Goal: Use online tool/utility: Utilize a website feature to perform a specific function

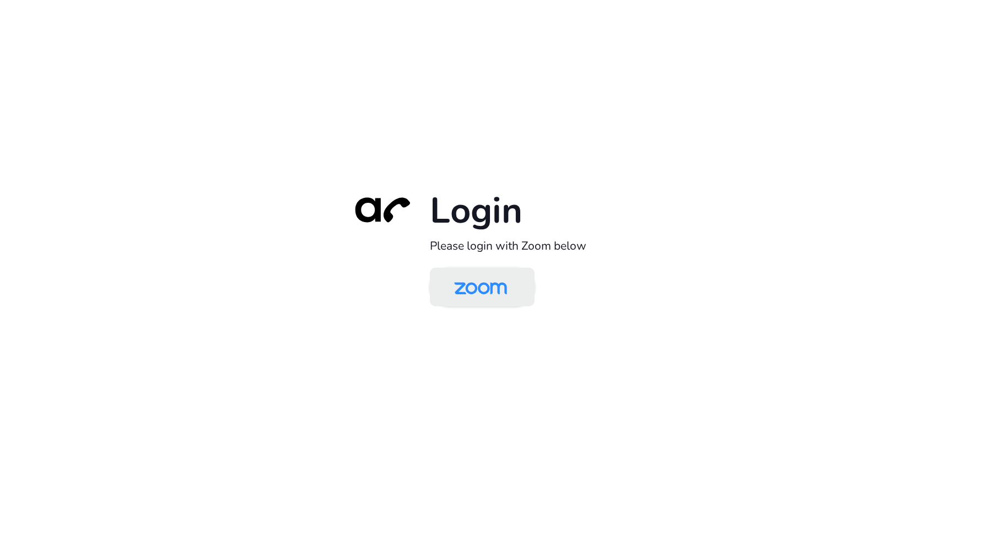
click at [471, 287] on img at bounding box center [481, 288] width 76 height 36
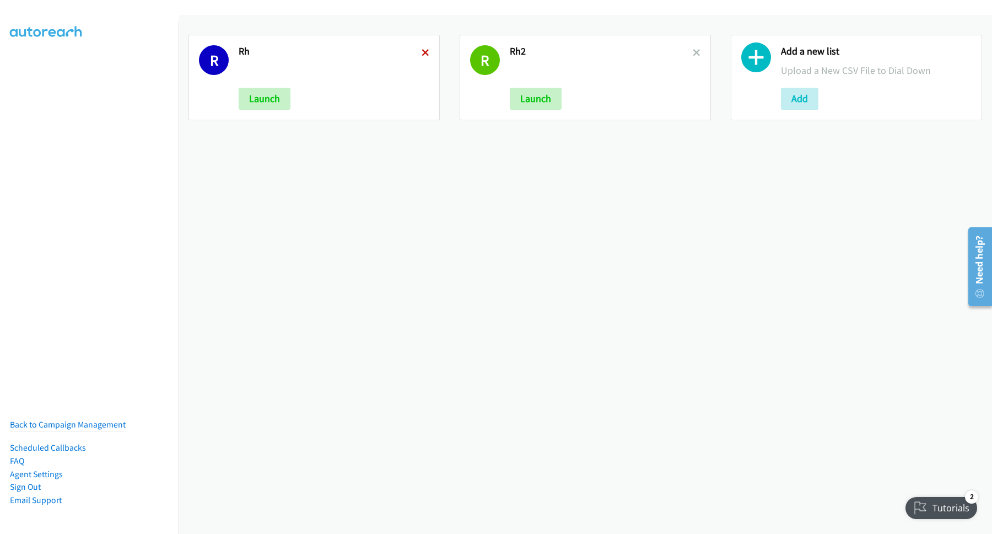
click at [425, 50] on icon at bounding box center [426, 54] width 8 height 8
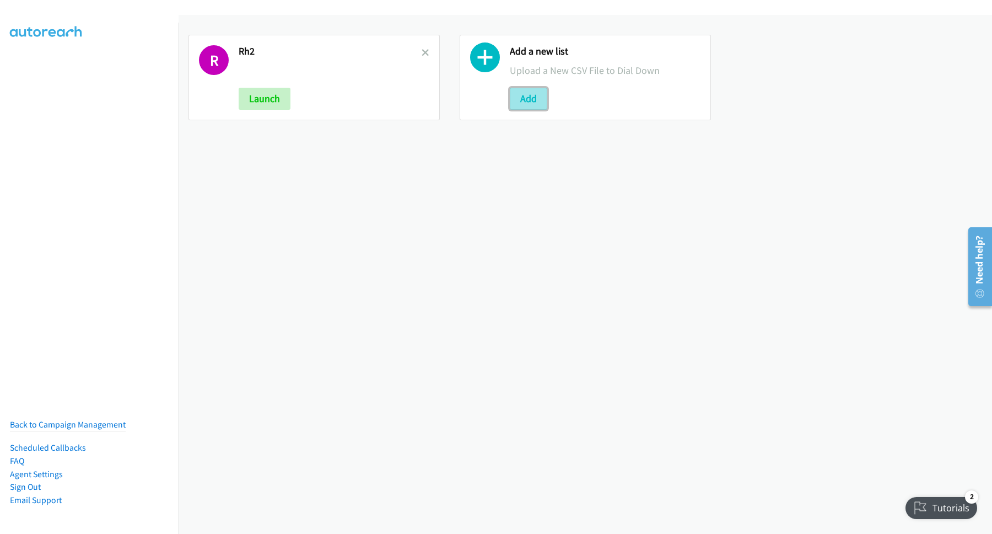
click at [526, 101] on button "Add" at bounding box center [528, 99] width 37 height 22
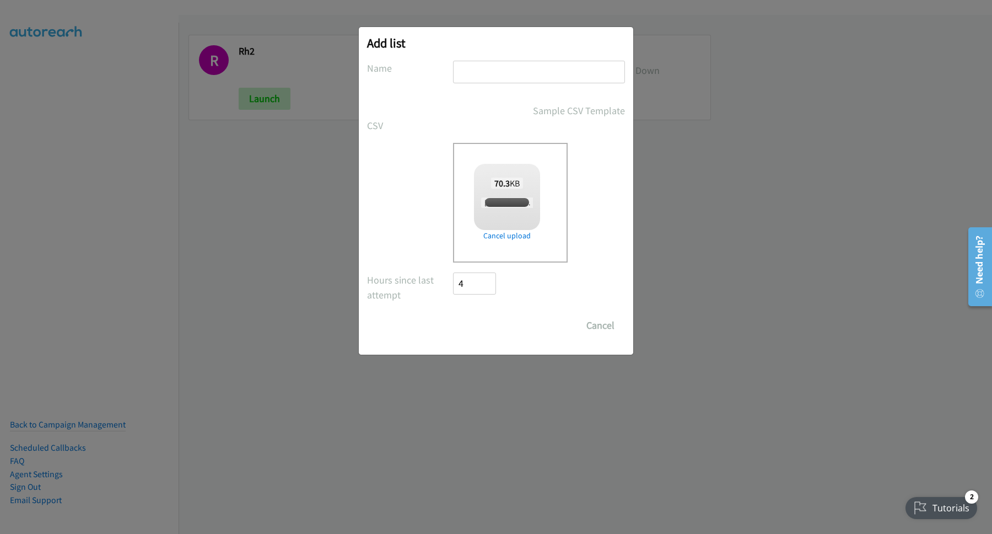
click at [543, 66] on input "text" at bounding box center [539, 72] width 172 height 23
checkbox input "true"
type input "Zoom"
click at [475, 319] on input "Save List" at bounding box center [482, 325] width 58 height 22
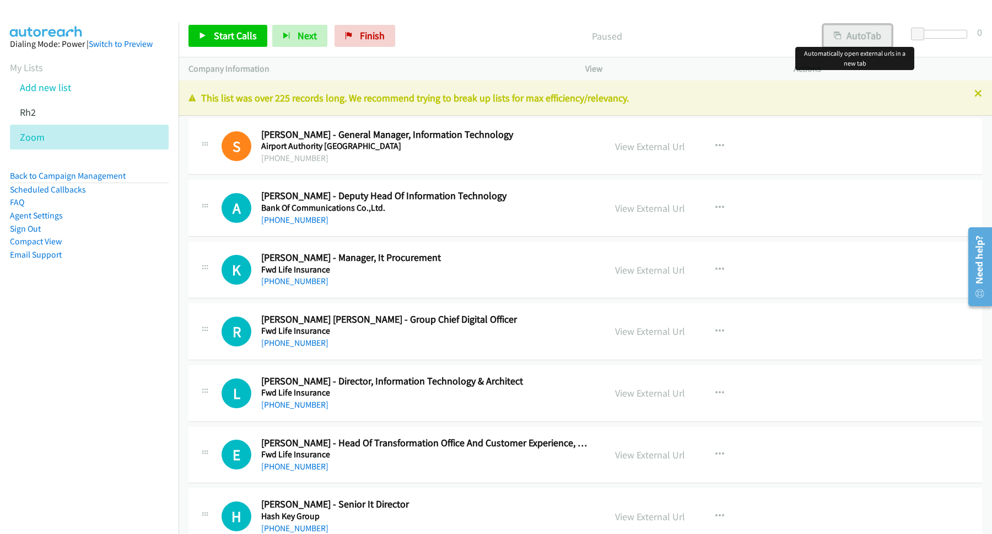
click at [861, 33] on button "AutoTab" at bounding box center [857, 36] width 68 height 22
click at [224, 32] on span "Start Calls" at bounding box center [235, 35] width 43 height 13
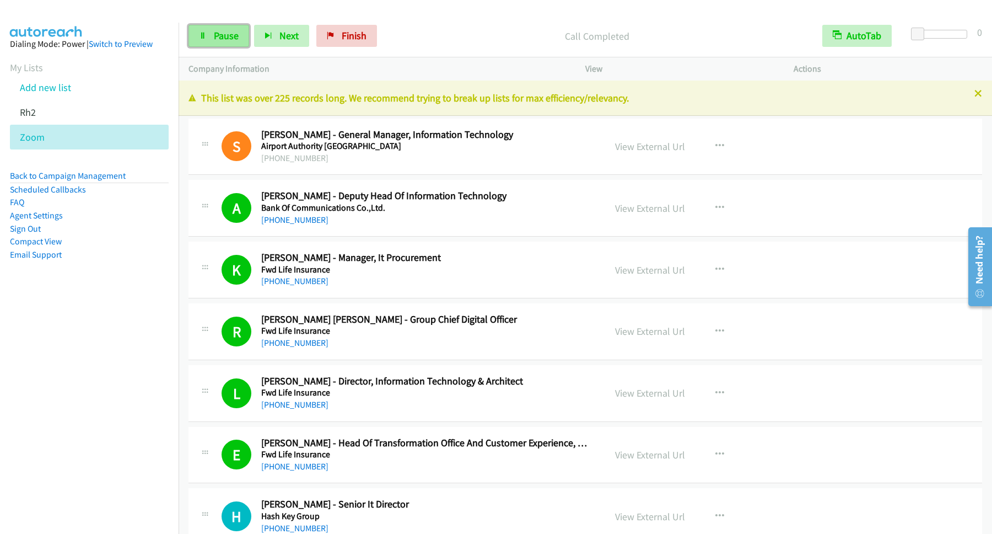
click at [241, 40] on link "Pause" at bounding box center [218, 36] width 61 height 22
click at [238, 37] on span "Start Calls" at bounding box center [235, 35] width 43 height 13
click at [220, 35] on span "Pause" at bounding box center [226, 35] width 25 height 13
click at [234, 36] on span "Start Calls" at bounding box center [235, 35] width 43 height 13
click at [217, 36] on span "Pause" at bounding box center [226, 35] width 25 height 13
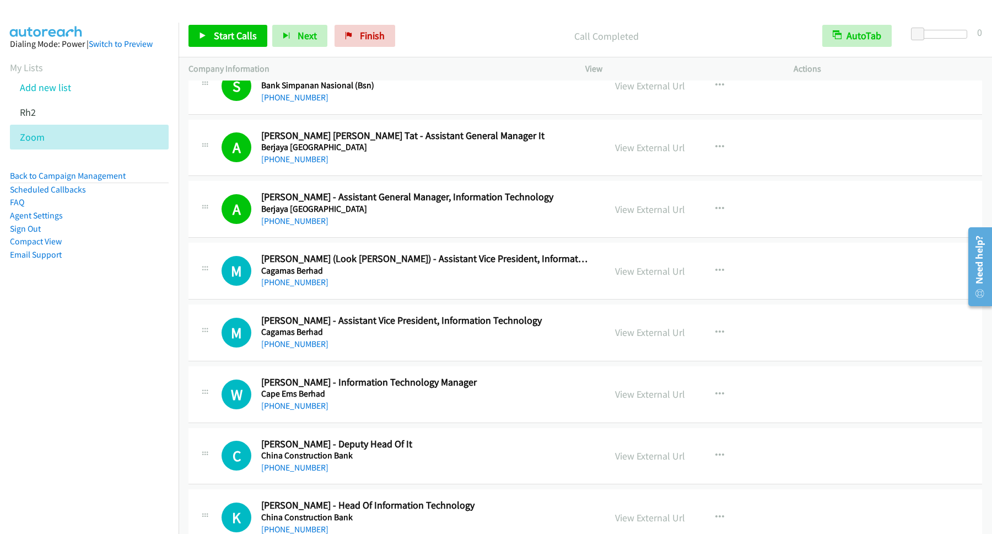
scroll to position [1042, 0]
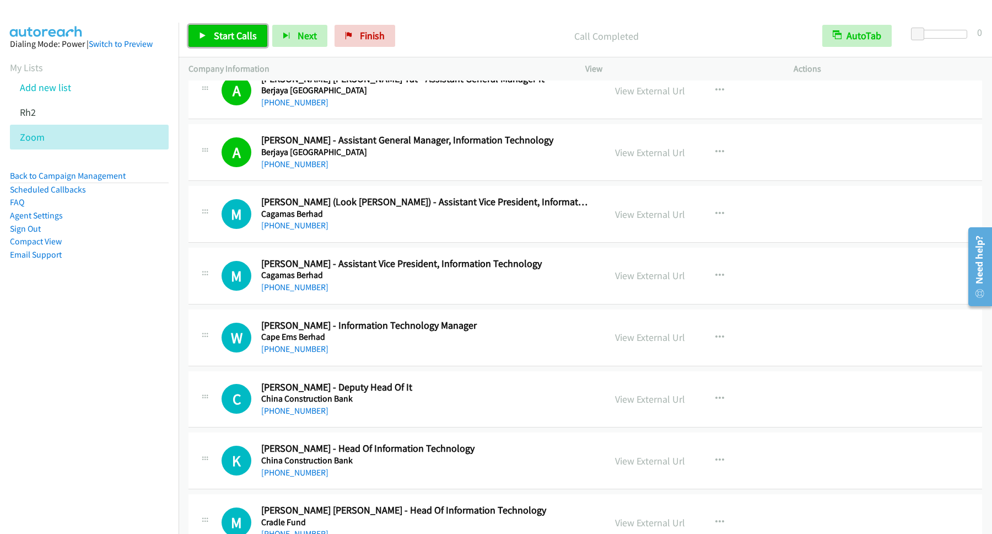
click at [233, 38] on span "Start Calls" at bounding box center [235, 35] width 43 height 13
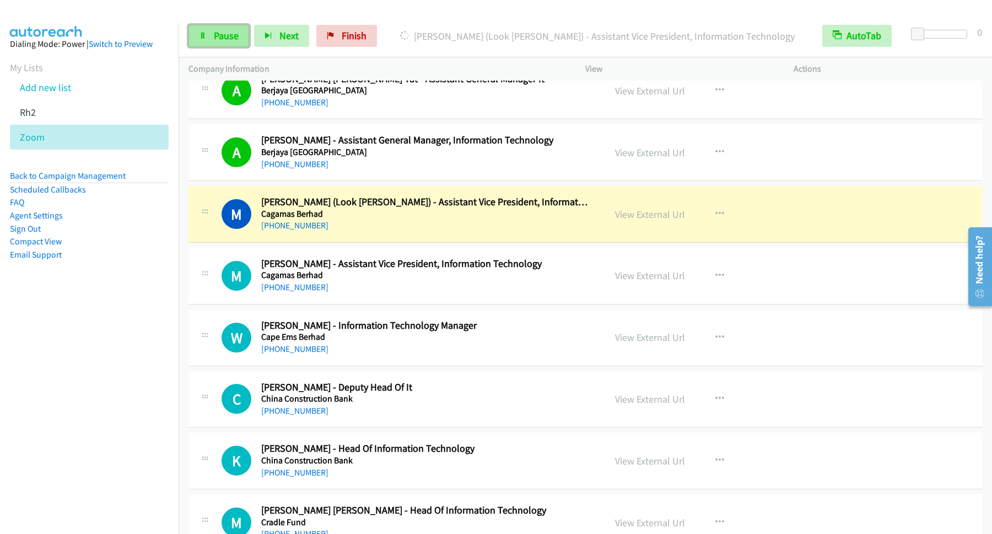
click at [215, 39] on span "Pause" at bounding box center [226, 35] width 25 height 13
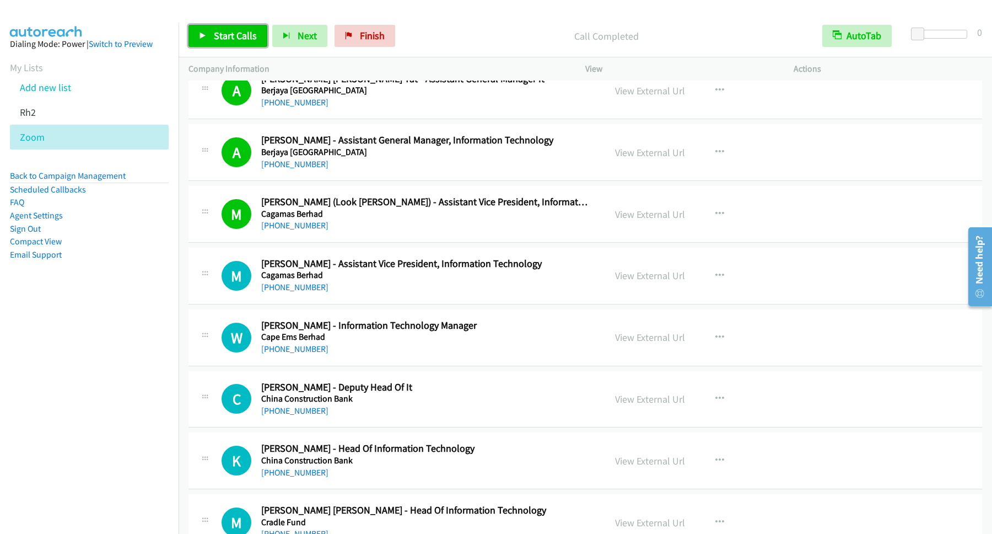
click at [237, 33] on span "Start Calls" at bounding box center [235, 35] width 43 height 13
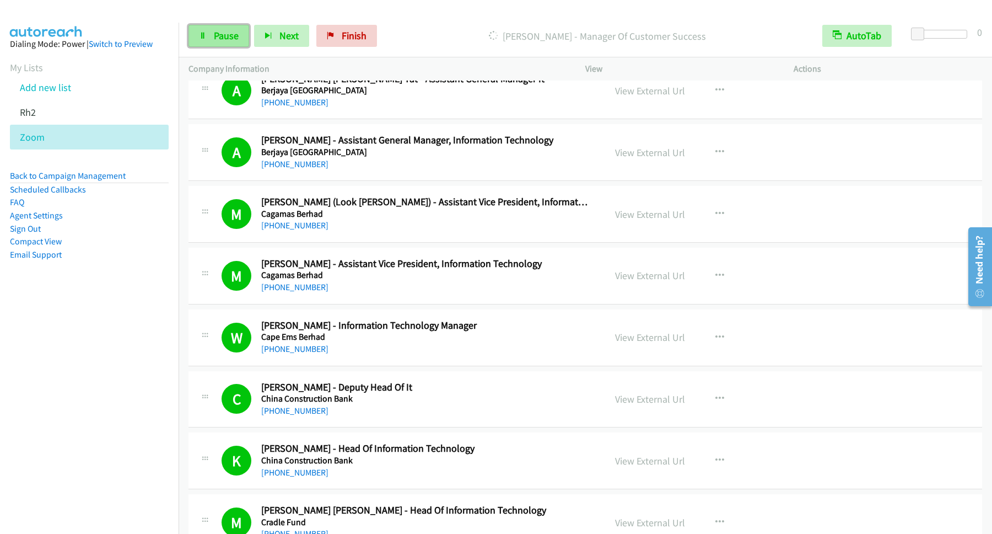
click at [229, 39] on span "Pause" at bounding box center [226, 35] width 25 height 13
click at [220, 33] on span "Start Calls" at bounding box center [235, 35] width 43 height 13
click at [228, 37] on span "Pause" at bounding box center [226, 35] width 25 height 13
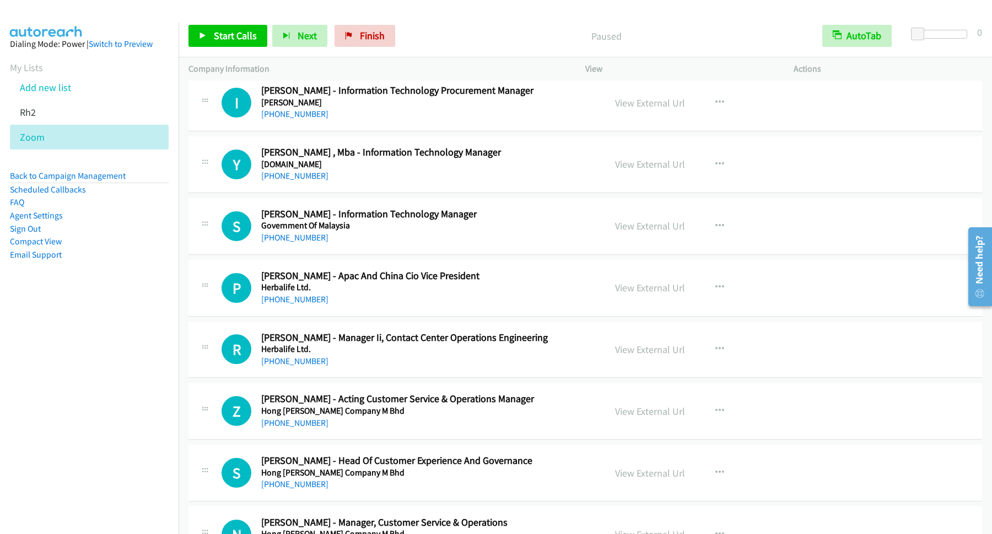
scroll to position [1786, 0]
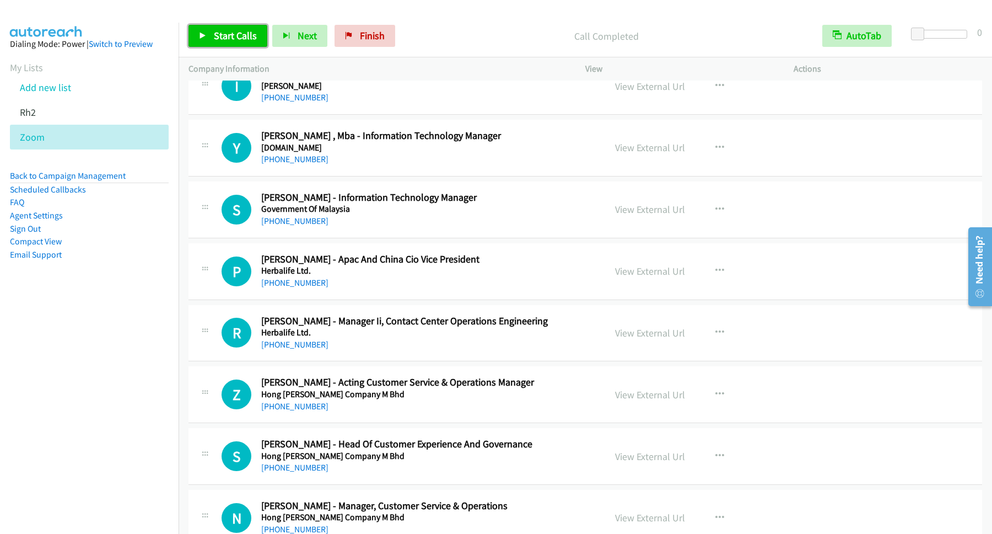
click at [257, 32] on span "Start Calls" at bounding box center [235, 35] width 43 height 13
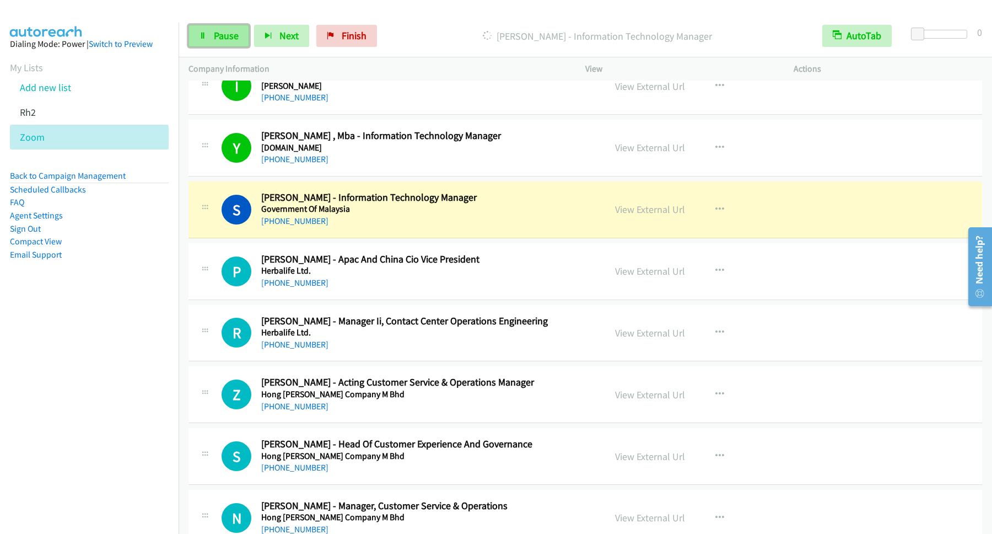
click at [219, 34] on span "Pause" at bounding box center [226, 35] width 25 height 13
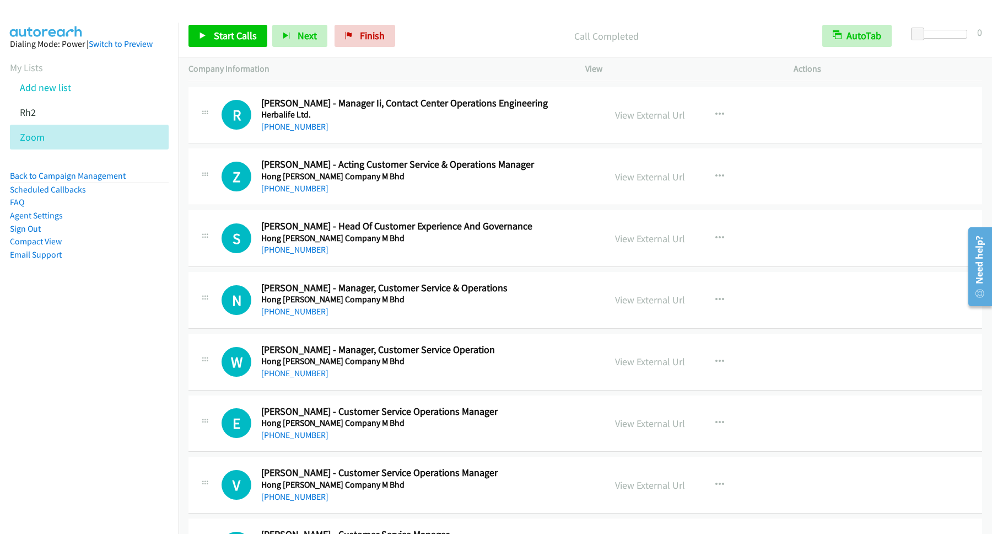
scroll to position [2083, 0]
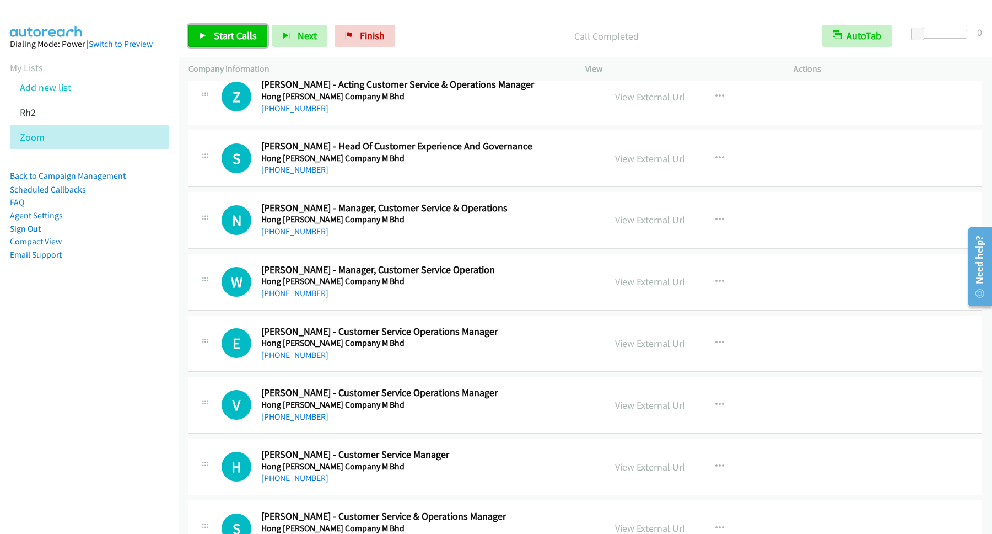
click at [253, 41] on span "Start Calls" at bounding box center [235, 35] width 43 height 13
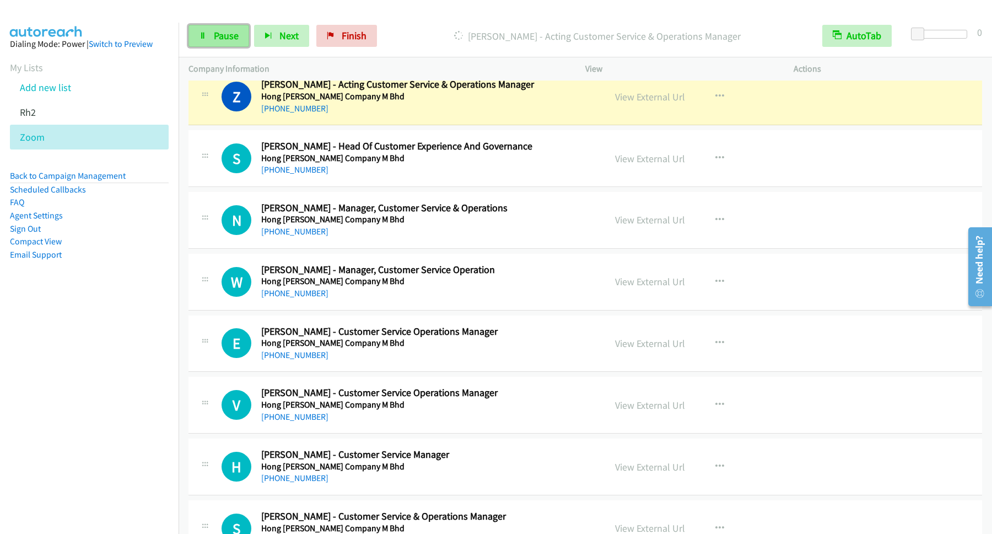
click at [234, 41] on span "Pause" at bounding box center [226, 35] width 25 height 13
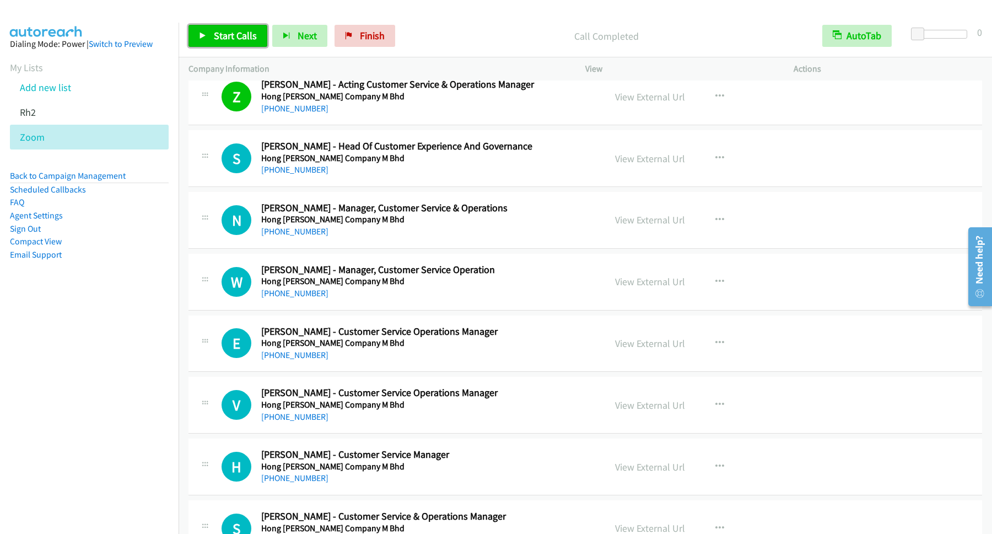
click at [248, 25] on link "Start Calls" at bounding box center [227, 36] width 79 height 22
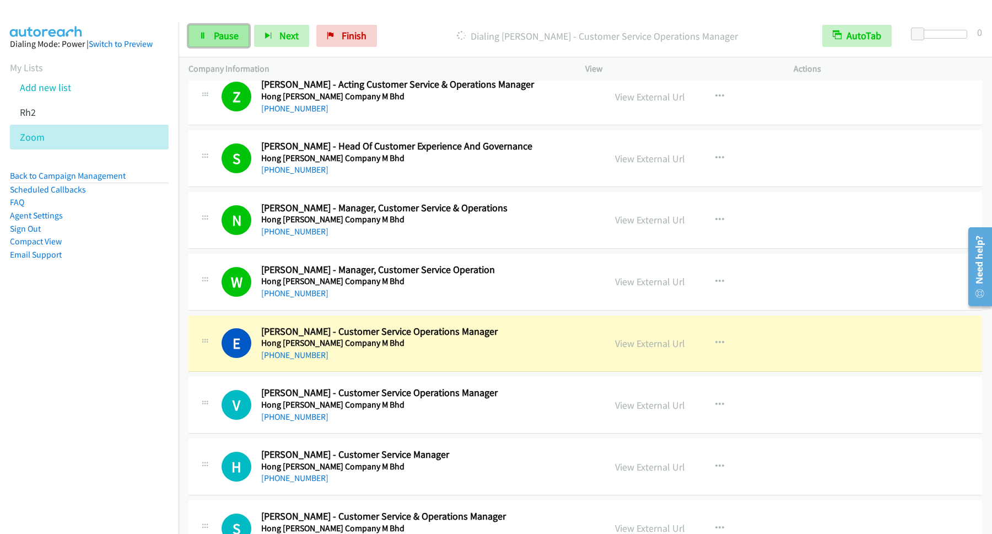
click at [236, 33] on span "Pause" at bounding box center [226, 35] width 25 height 13
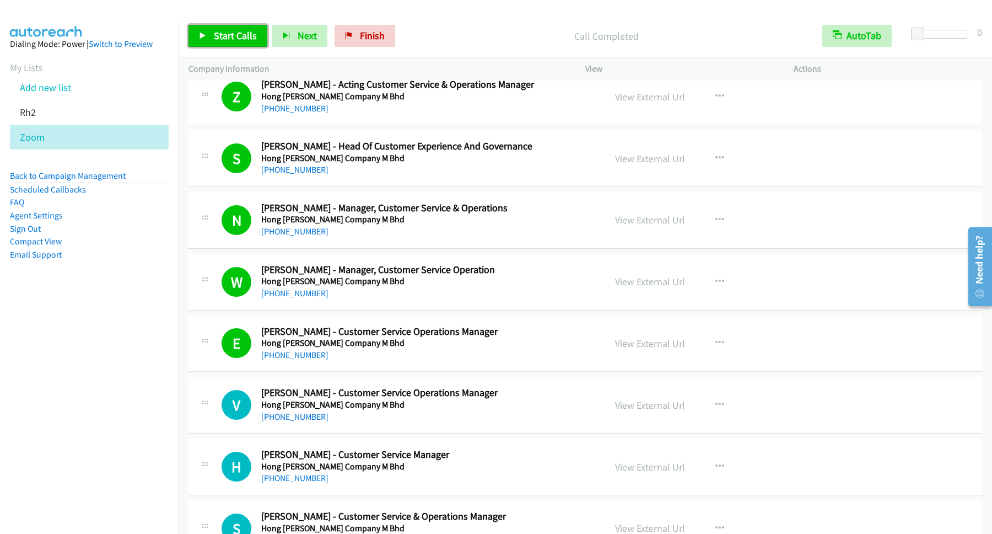
click at [257, 39] on span "Start Calls" at bounding box center [235, 35] width 43 height 13
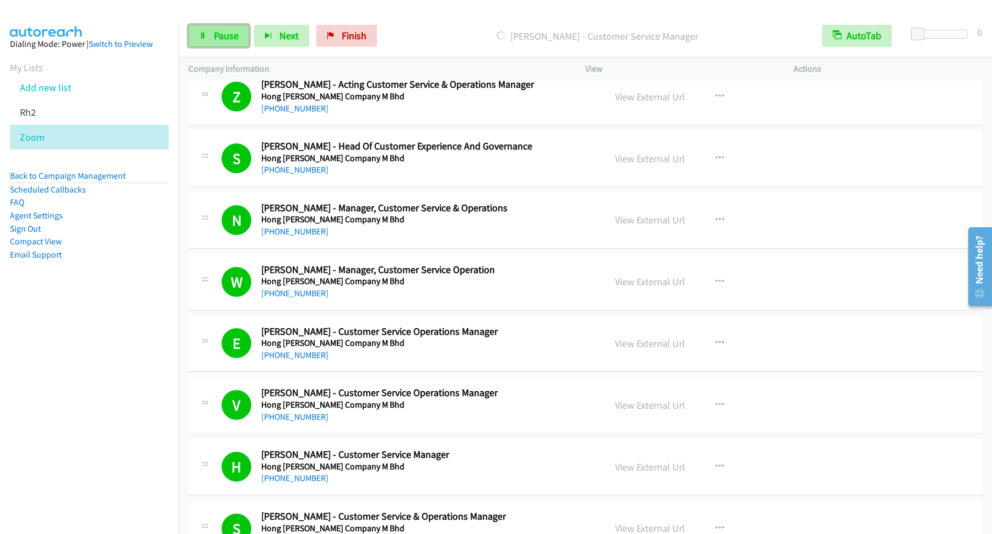
click at [233, 35] on span "Pause" at bounding box center [226, 35] width 25 height 13
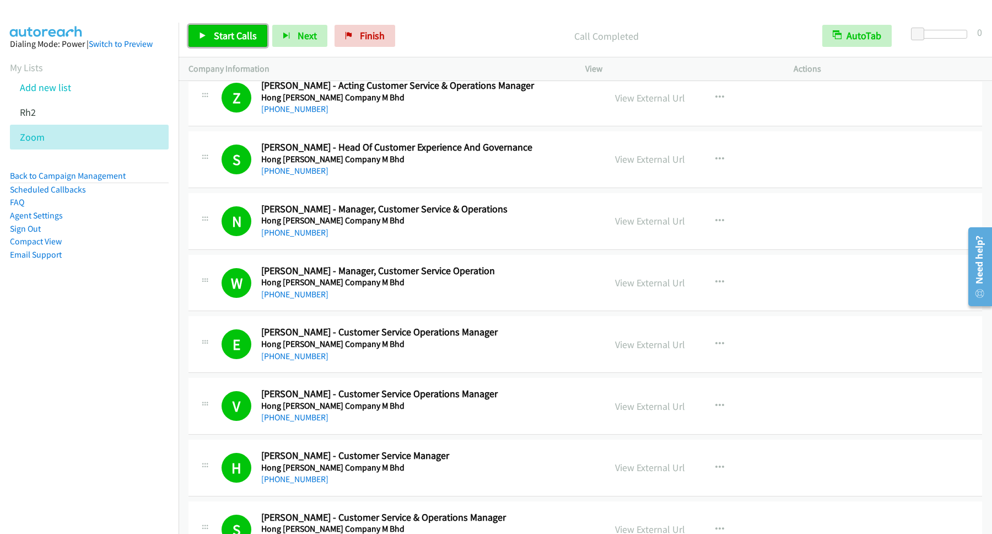
click at [250, 41] on span "Start Calls" at bounding box center [235, 35] width 43 height 13
click at [236, 41] on span "Pause" at bounding box center [226, 35] width 25 height 13
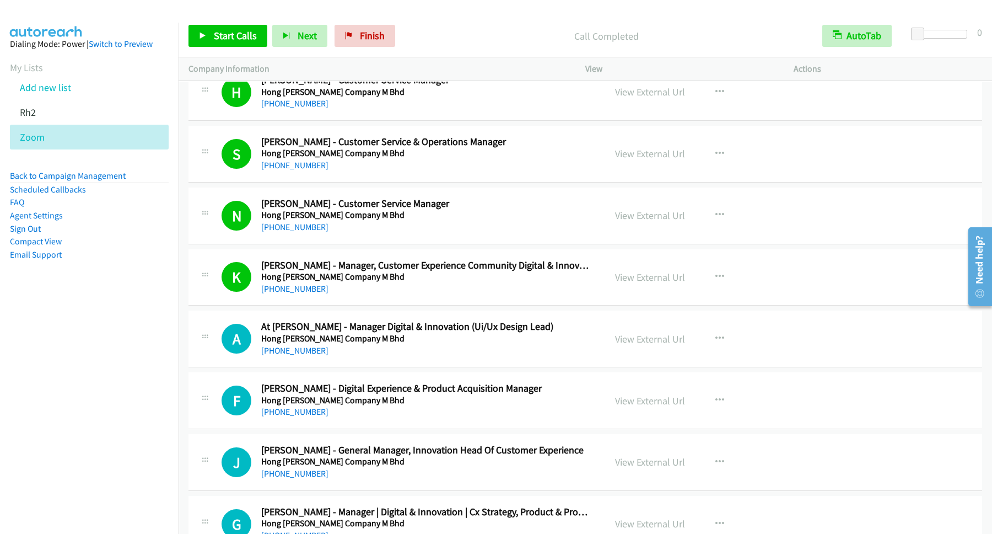
scroll to position [2530, 0]
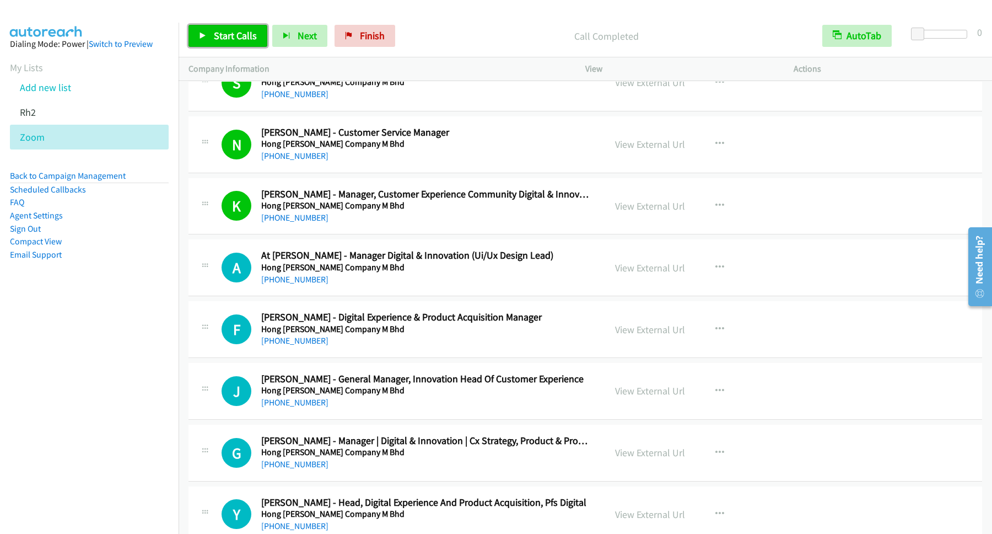
click at [247, 35] on span "Start Calls" at bounding box center [235, 35] width 43 height 13
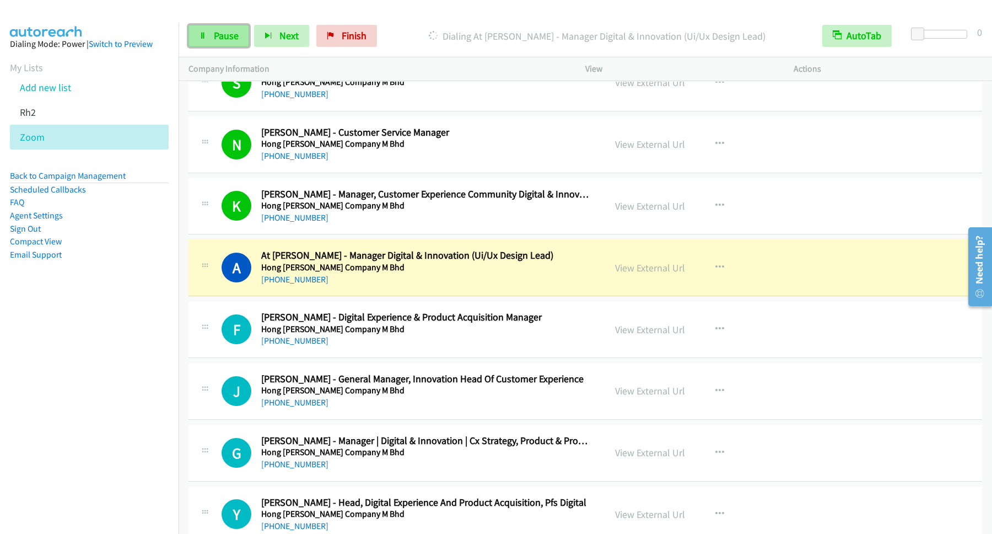
click at [228, 42] on span "Pause" at bounding box center [226, 35] width 25 height 13
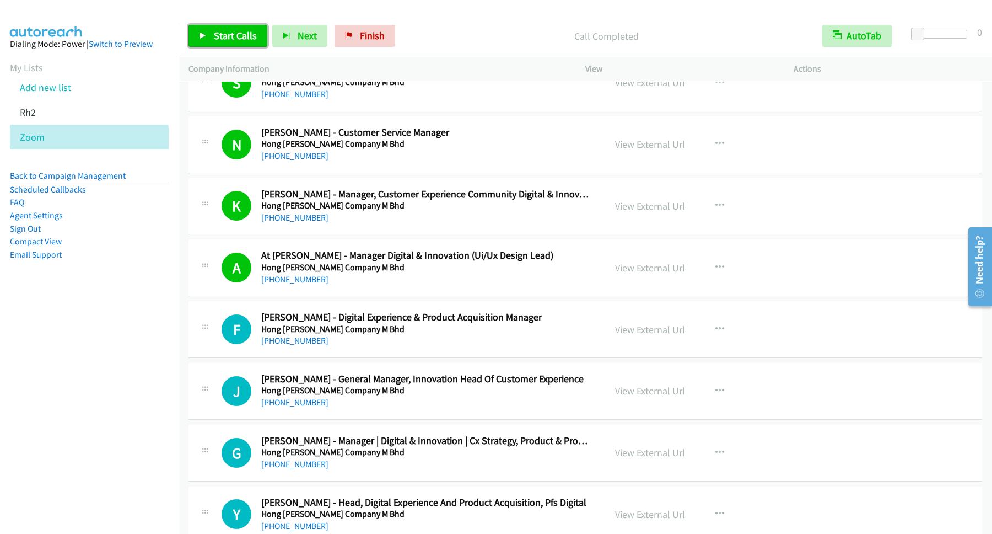
click at [219, 46] on link "Start Calls" at bounding box center [227, 36] width 79 height 22
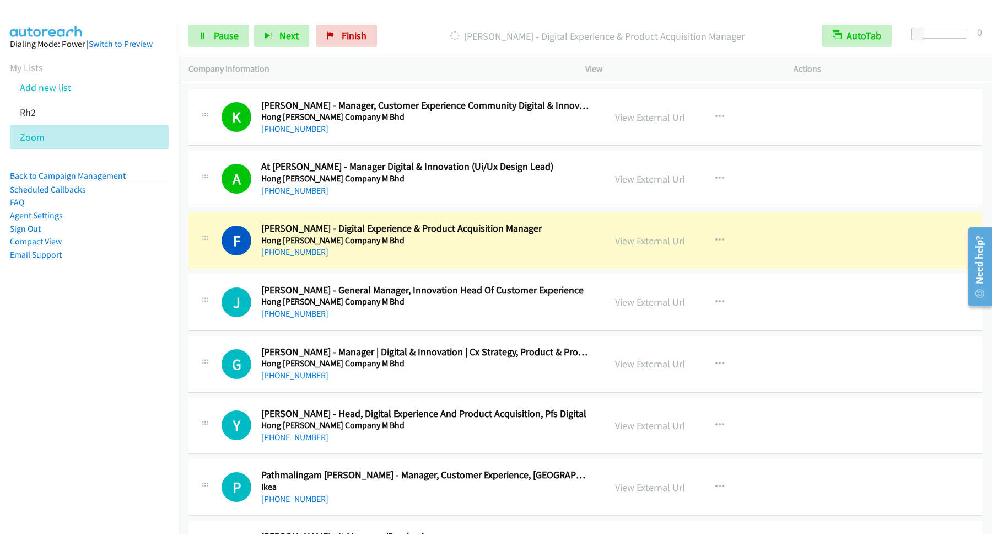
scroll to position [2679, 0]
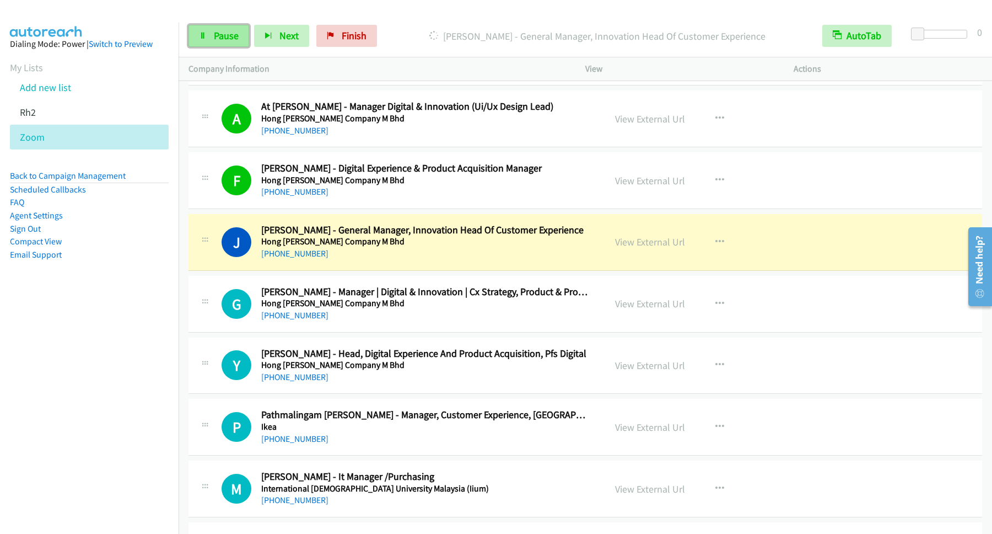
click at [193, 30] on link "Pause" at bounding box center [218, 36] width 61 height 22
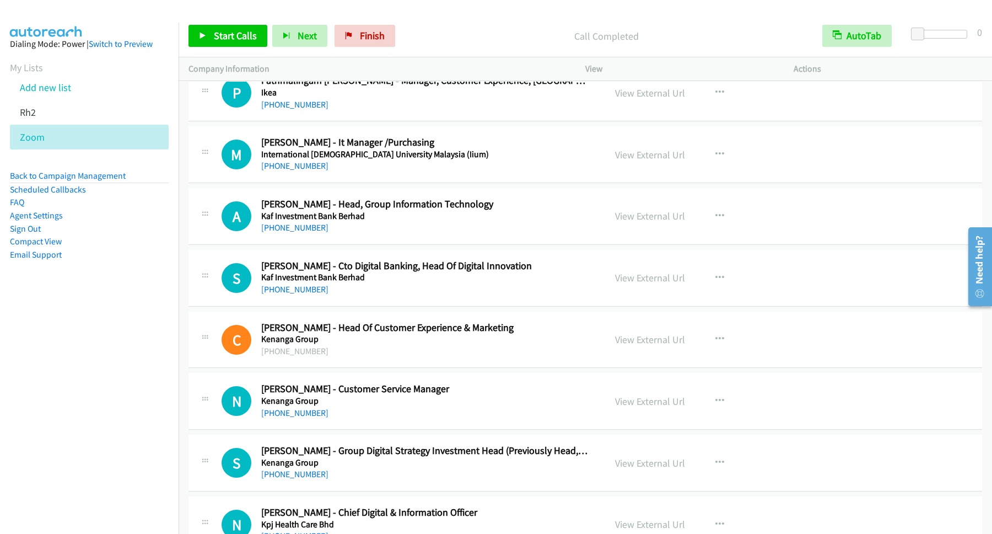
scroll to position [3125, 0]
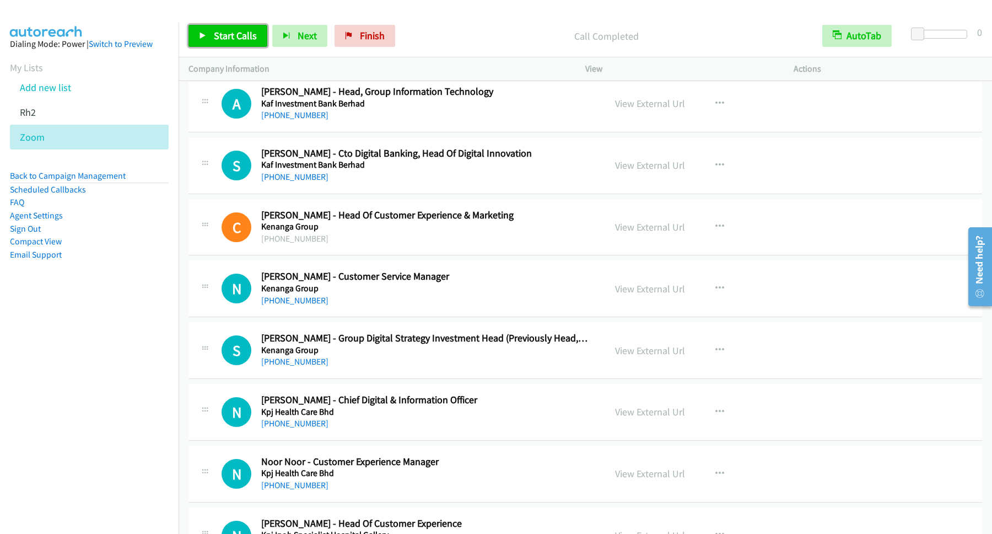
click at [228, 33] on span "Start Calls" at bounding box center [235, 35] width 43 height 13
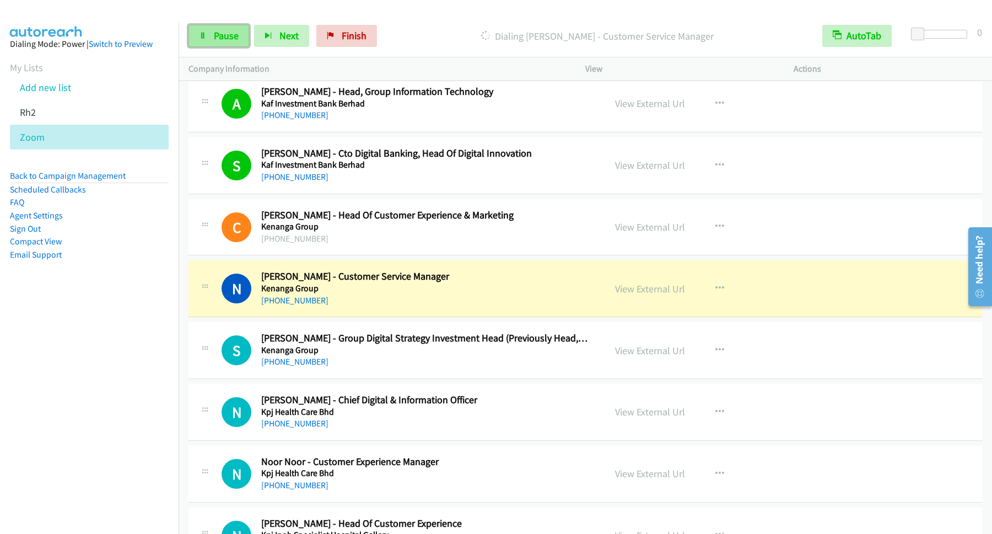
click at [234, 36] on span "Pause" at bounding box center [226, 35] width 25 height 13
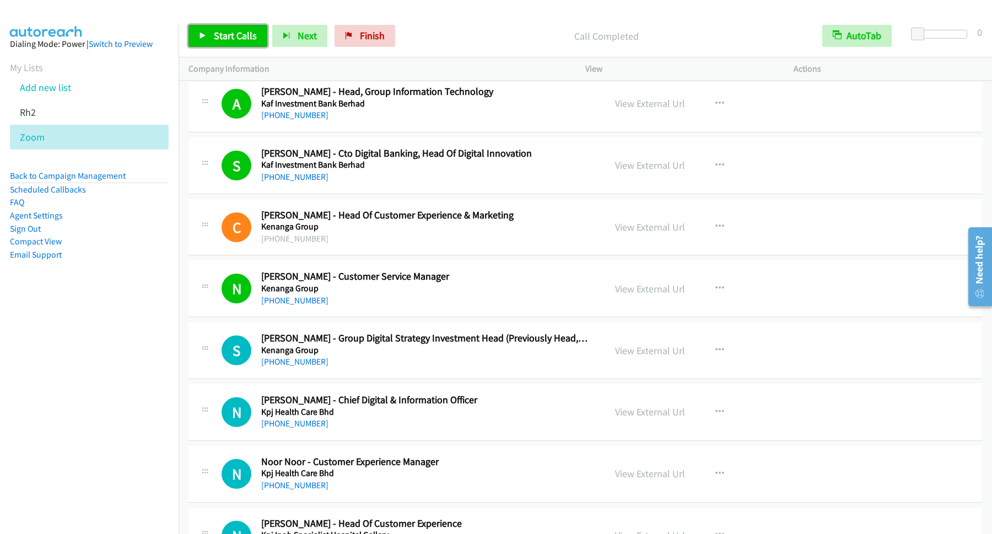
click at [229, 33] on span "Start Calls" at bounding box center [235, 35] width 43 height 13
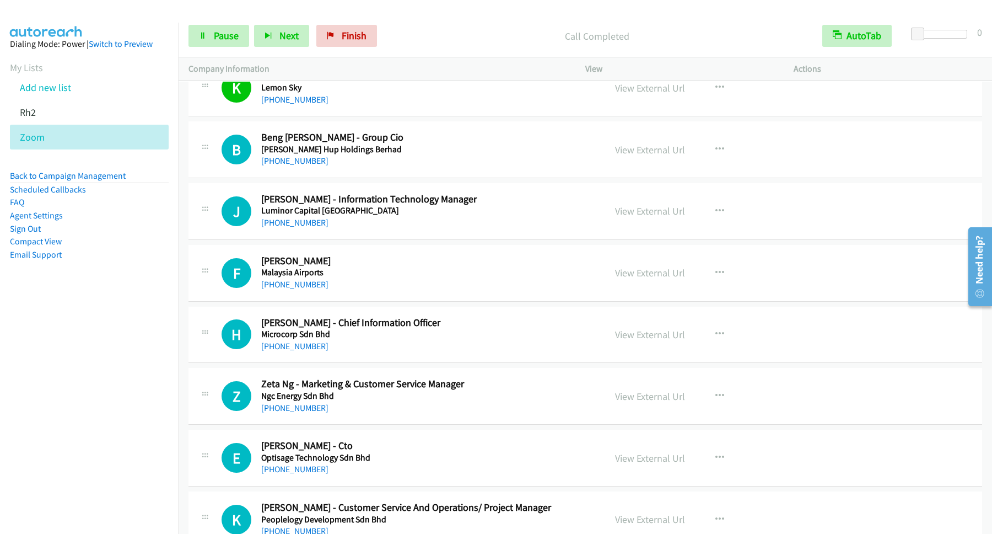
scroll to position [3720, 0]
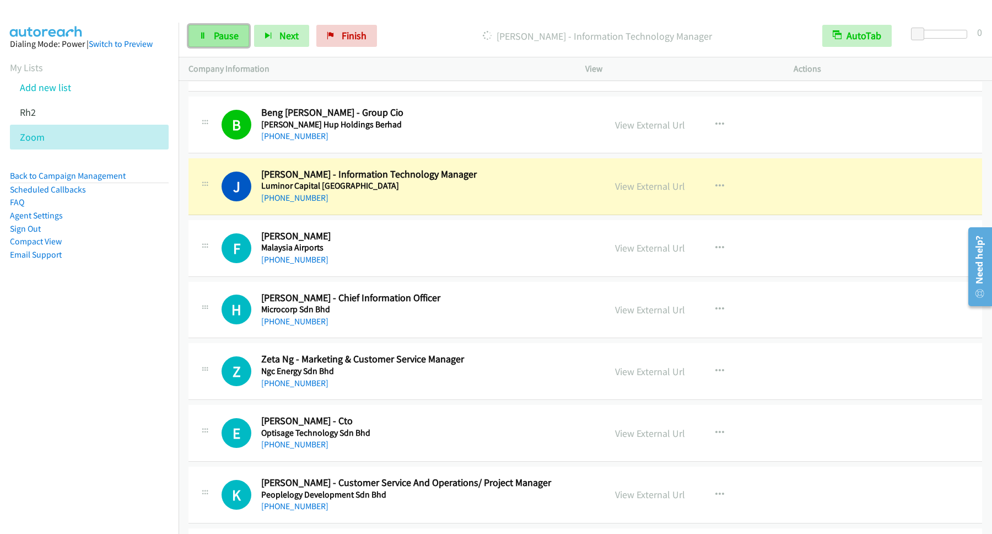
click at [214, 29] on link "Pause" at bounding box center [218, 36] width 61 height 22
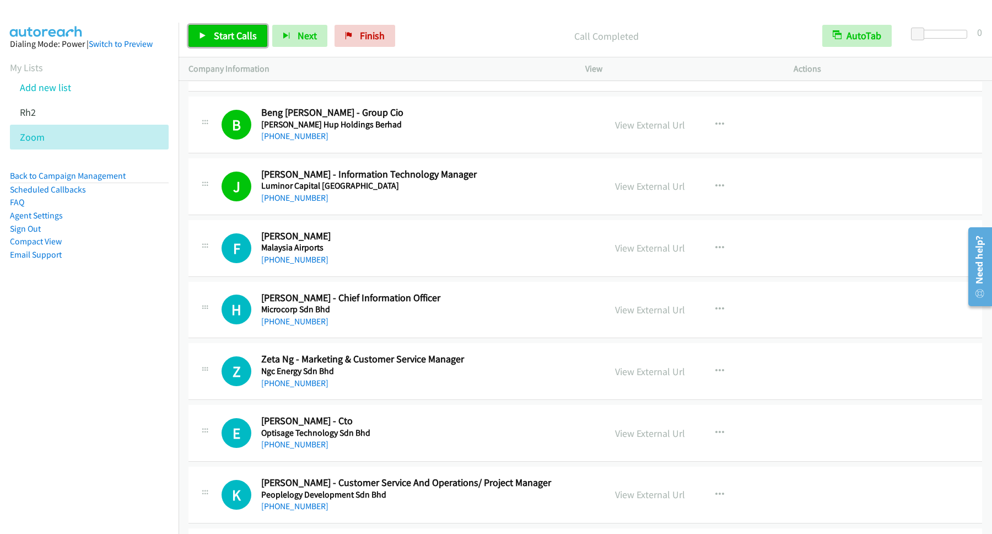
click at [228, 31] on span "Start Calls" at bounding box center [235, 35] width 43 height 13
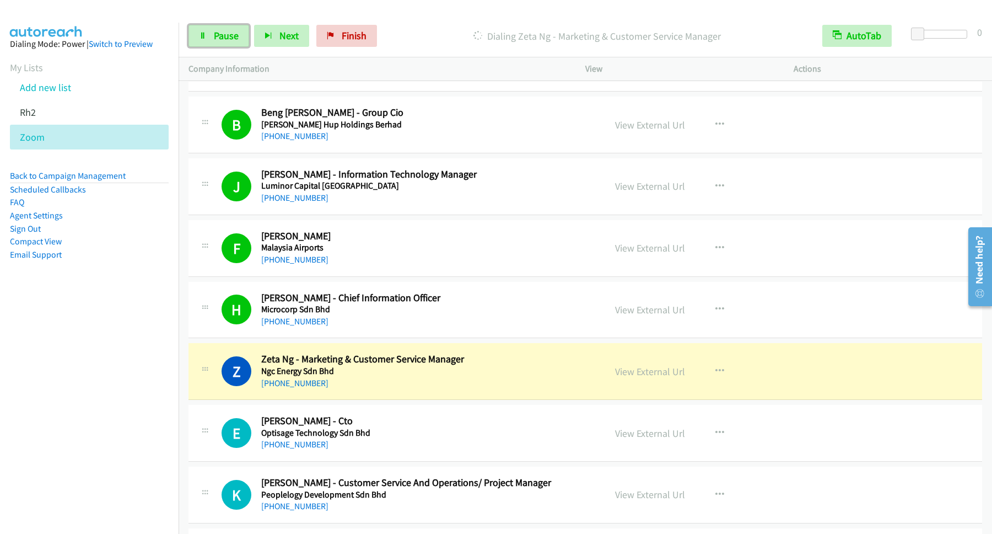
drag, startPoint x: 226, startPoint y: 30, endPoint x: 227, endPoint y: 49, distance: 19.3
click at [225, 30] on link "Pause" at bounding box center [218, 36] width 61 height 22
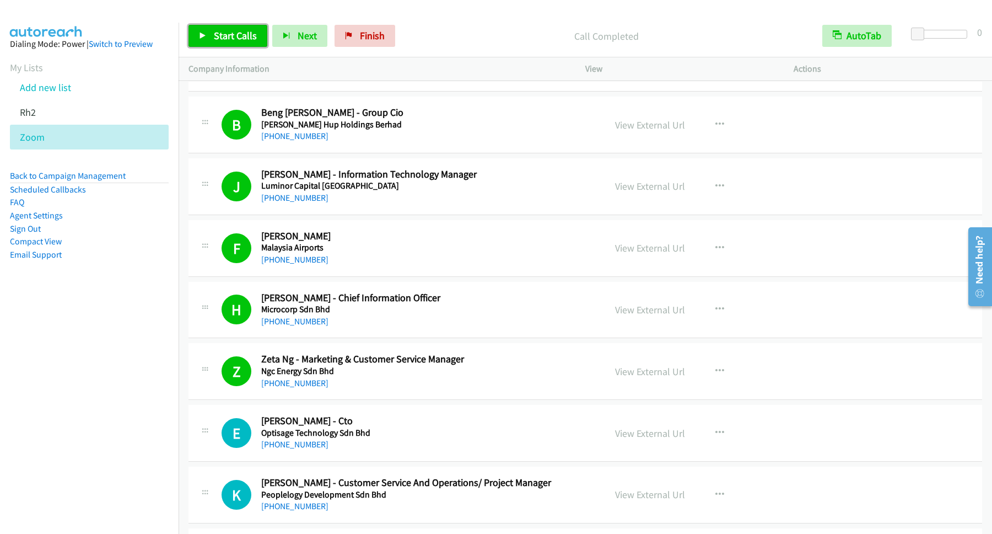
click at [235, 39] on span "Start Calls" at bounding box center [235, 35] width 43 height 13
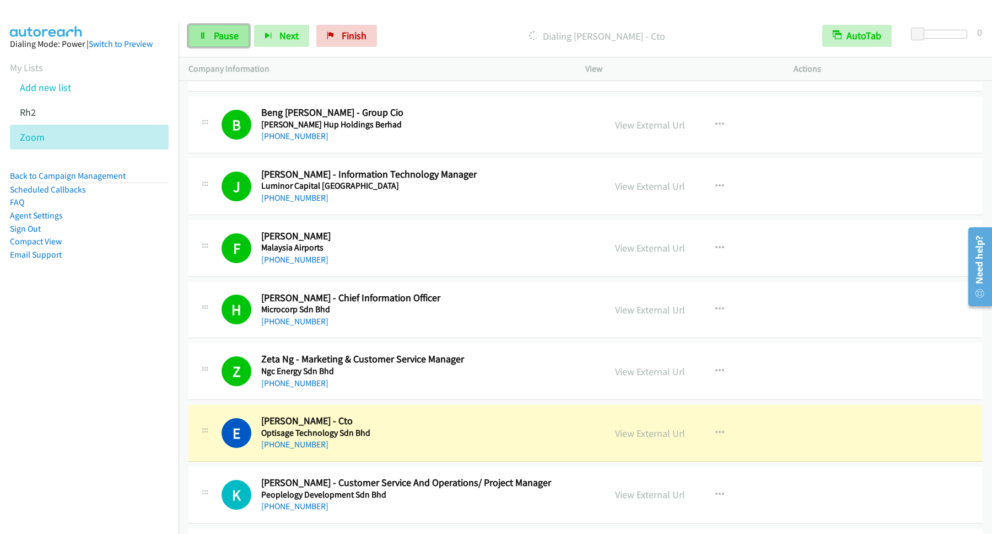
click at [225, 33] on span "Pause" at bounding box center [226, 35] width 25 height 13
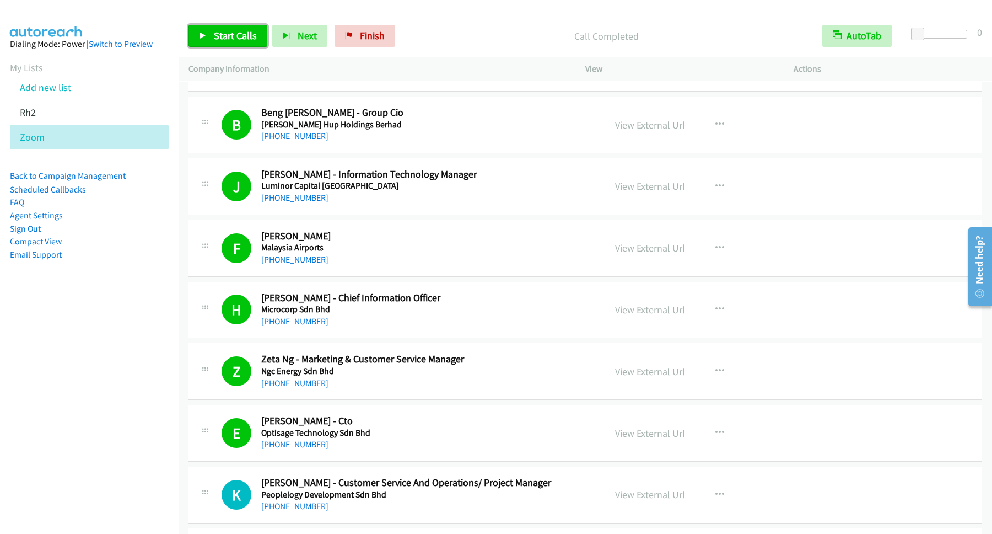
click at [223, 28] on link "Start Calls" at bounding box center [227, 36] width 79 height 22
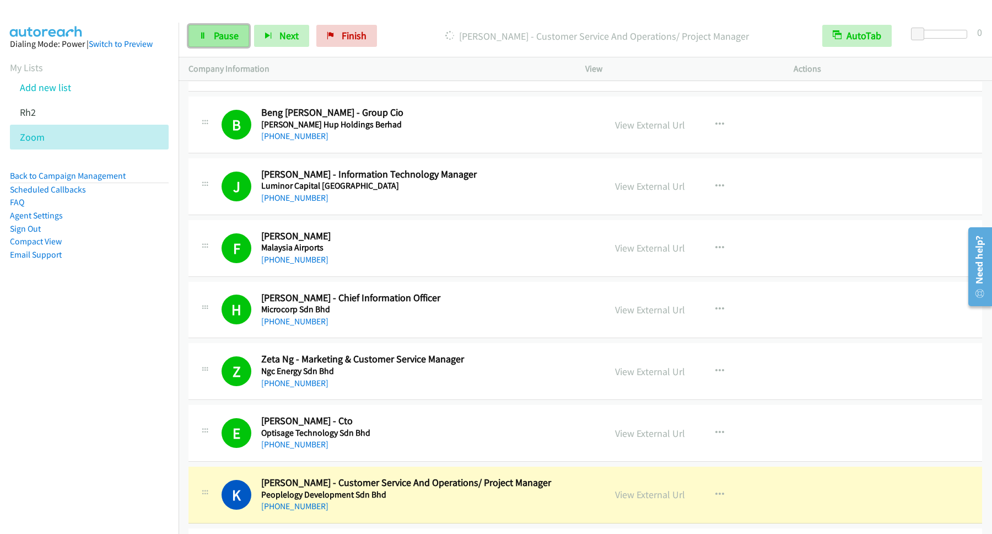
click at [225, 39] on span "Pause" at bounding box center [226, 35] width 25 height 13
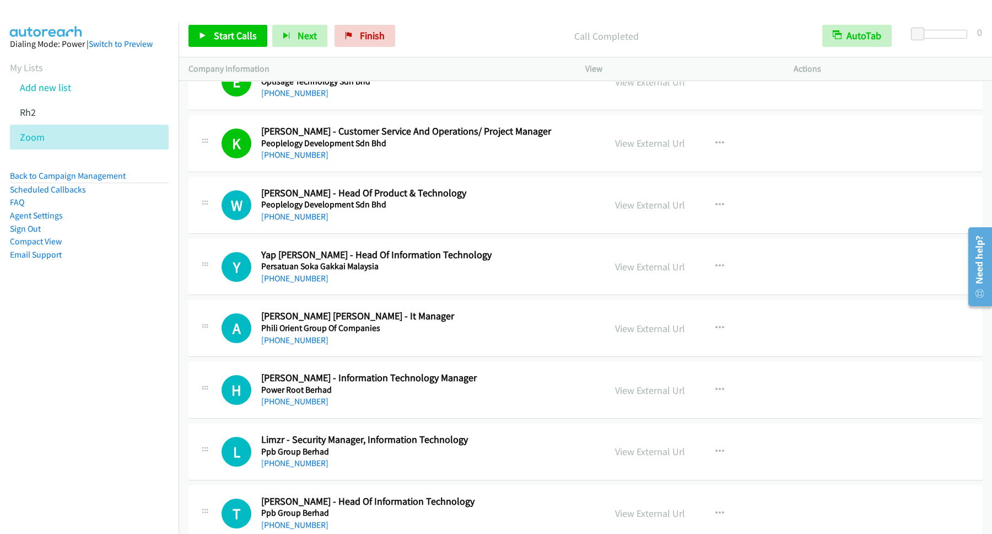
scroll to position [4018, 0]
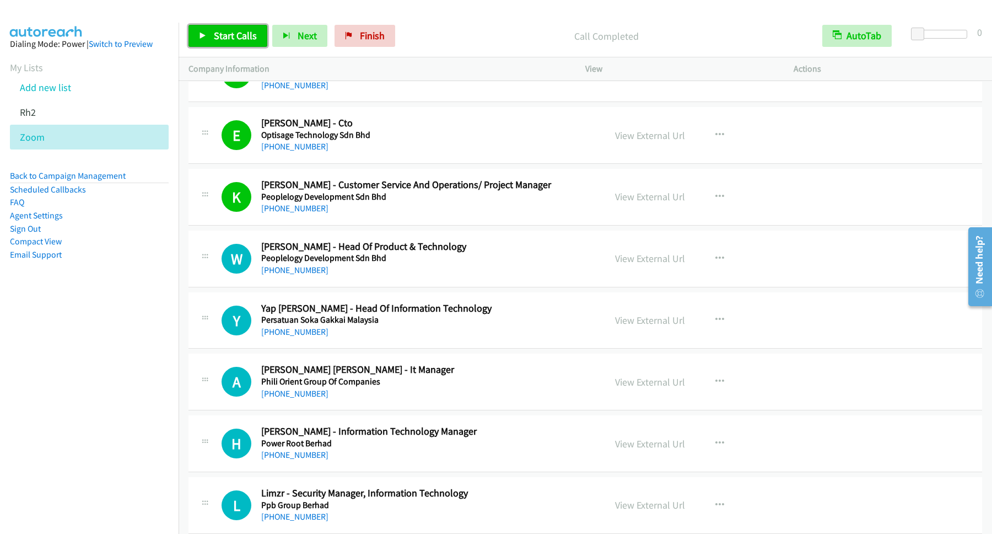
click at [243, 33] on span "Start Calls" at bounding box center [235, 35] width 43 height 13
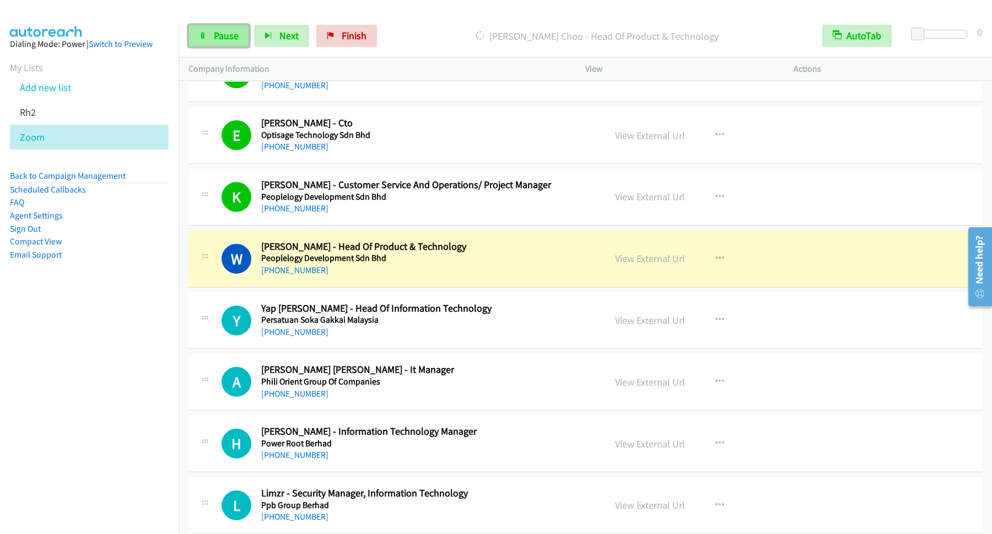
click at [244, 36] on link "Pause" at bounding box center [218, 36] width 61 height 22
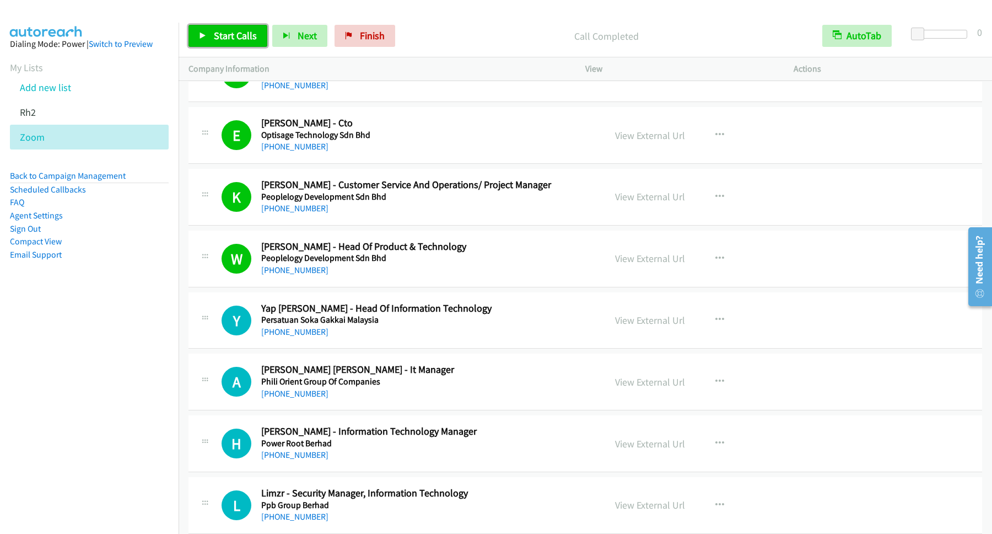
click at [244, 38] on span "Start Calls" at bounding box center [235, 35] width 43 height 13
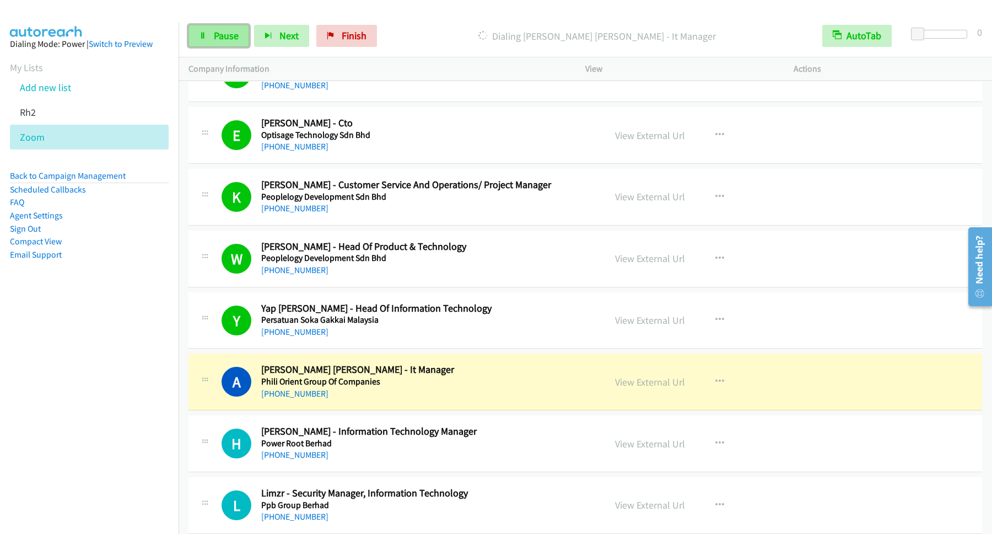
click at [228, 35] on span "Pause" at bounding box center [226, 35] width 25 height 13
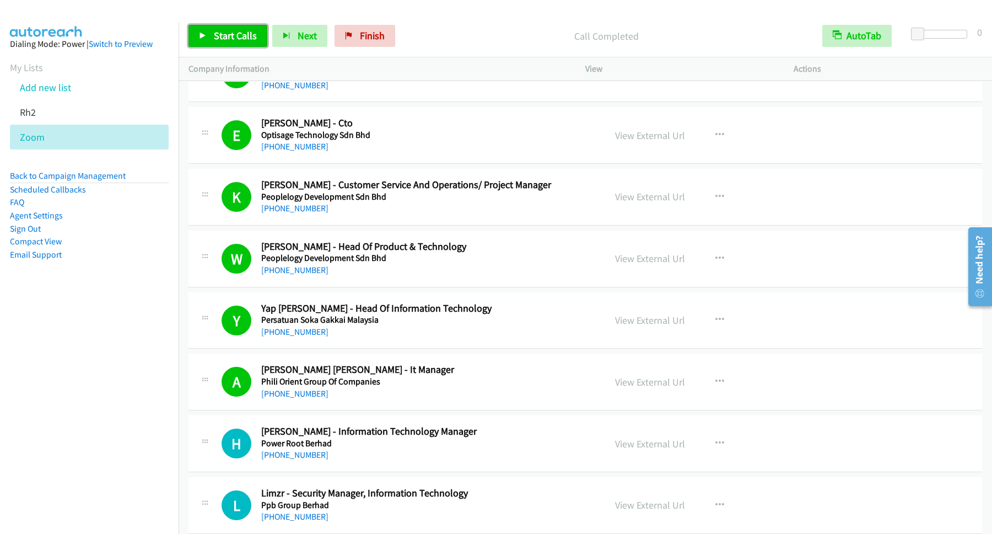
click at [252, 37] on span "Start Calls" at bounding box center [235, 35] width 43 height 13
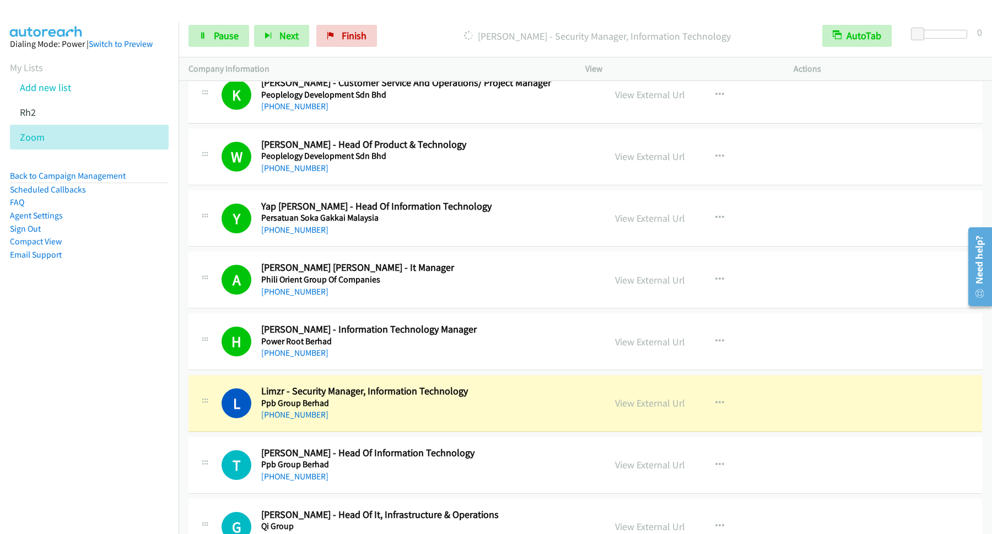
scroll to position [4167, 0]
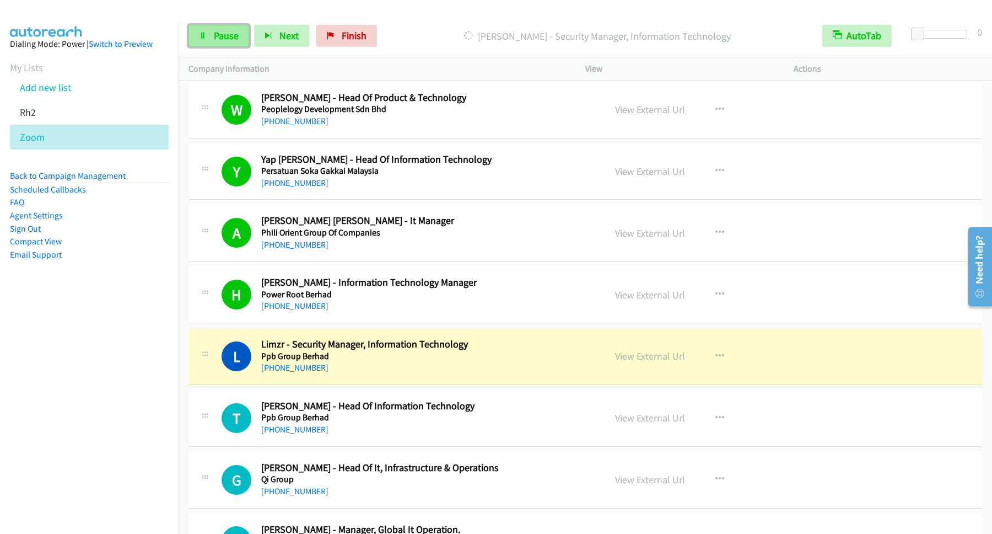
click at [237, 42] on span "Pause" at bounding box center [226, 35] width 25 height 13
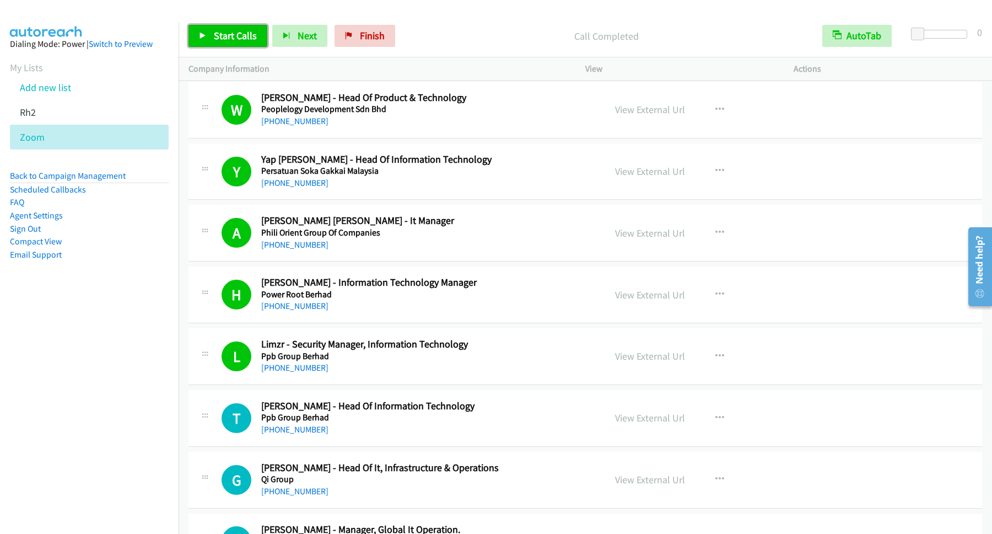
click at [238, 40] on span "Start Calls" at bounding box center [235, 35] width 43 height 13
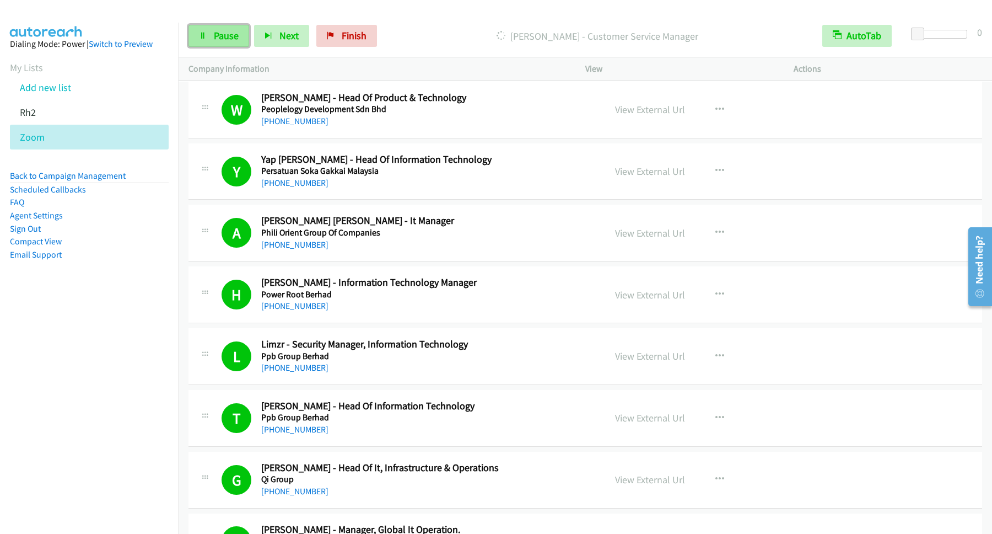
click at [227, 33] on span "Pause" at bounding box center [226, 35] width 25 height 13
click at [234, 38] on span "Start Calls" at bounding box center [235, 35] width 43 height 13
click at [234, 39] on span "Pause" at bounding box center [226, 35] width 25 height 13
drag, startPoint x: 274, startPoint y: 41, endPoint x: 252, endPoint y: 39, distance: 22.2
click at [270, 42] on div "Start Calls Pause Next Finish" at bounding box center [294, 36] width 212 height 22
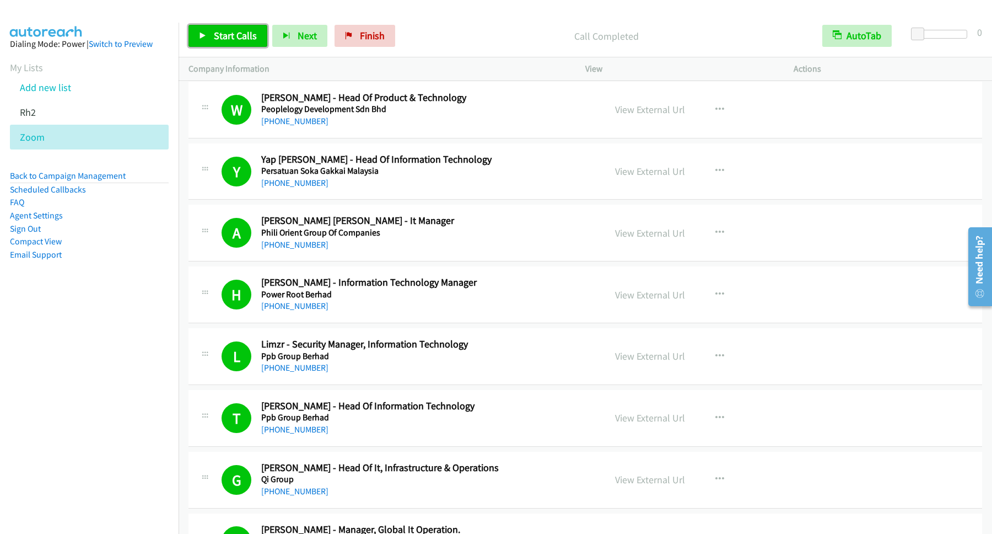
click at [250, 38] on span "Start Calls" at bounding box center [235, 35] width 43 height 13
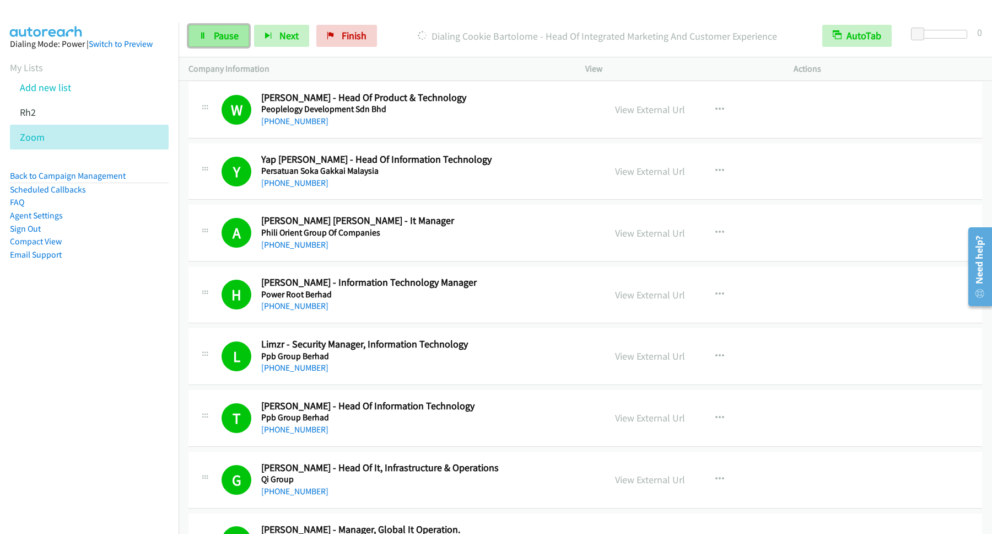
click at [209, 36] on link "Pause" at bounding box center [218, 36] width 61 height 22
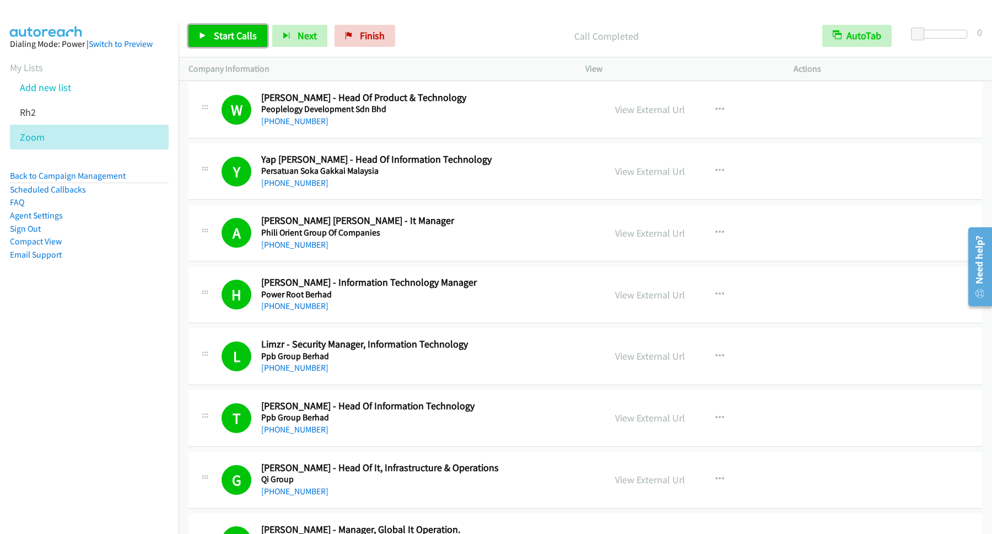
click at [234, 41] on span "Start Calls" at bounding box center [235, 35] width 43 height 13
click at [206, 22] on div "Start Calls Pause Next Finish Started AutoTab AutoTab 0" at bounding box center [586, 36] width 814 height 42
click at [224, 38] on span "Pause" at bounding box center [226, 35] width 25 height 13
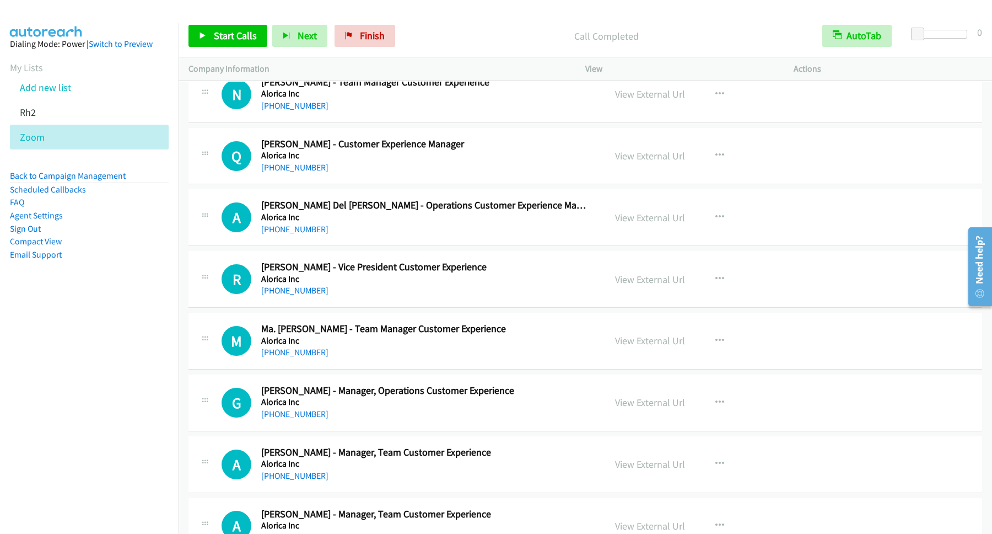
scroll to position [6101, 0]
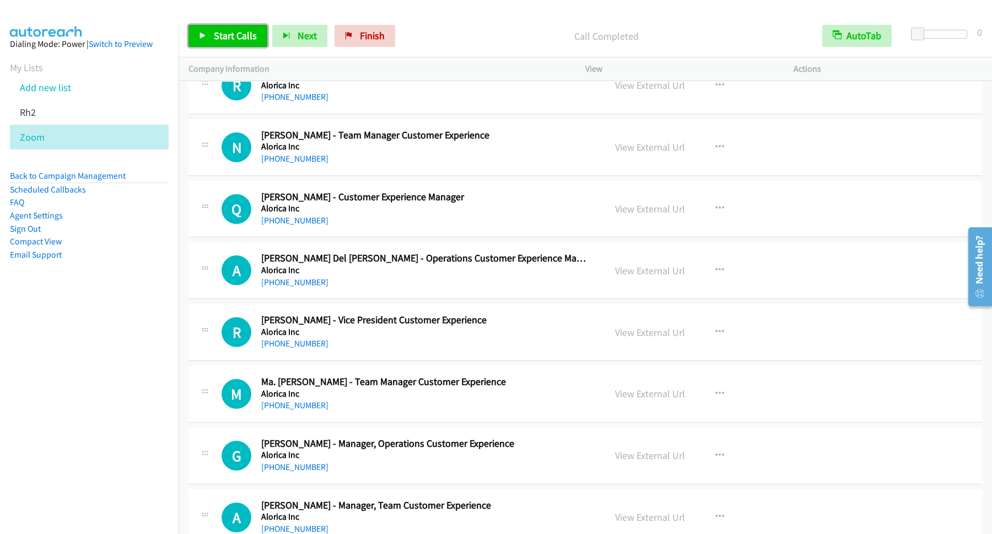
click at [231, 37] on span "Start Calls" at bounding box center [235, 35] width 43 height 13
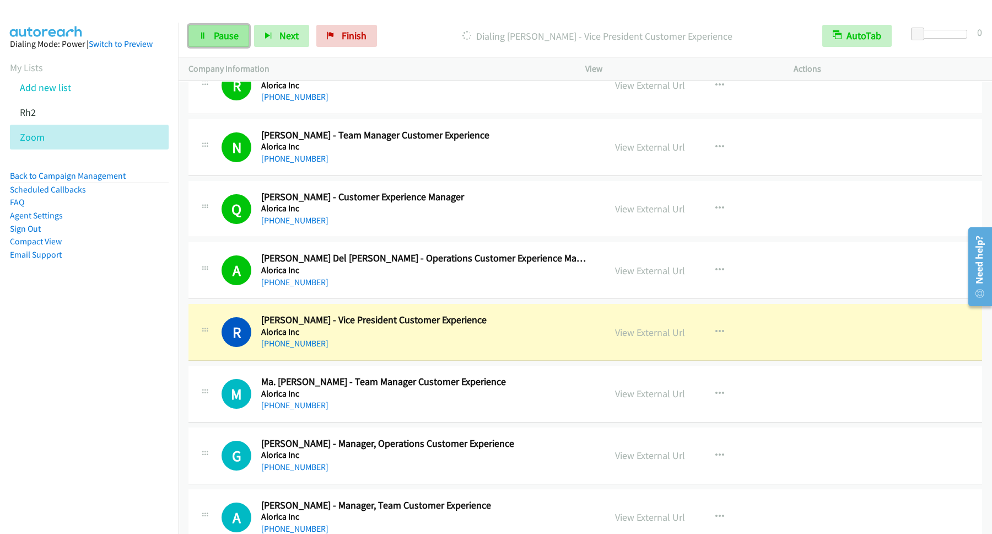
click at [232, 41] on span "Pause" at bounding box center [226, 35] width 25 height 13
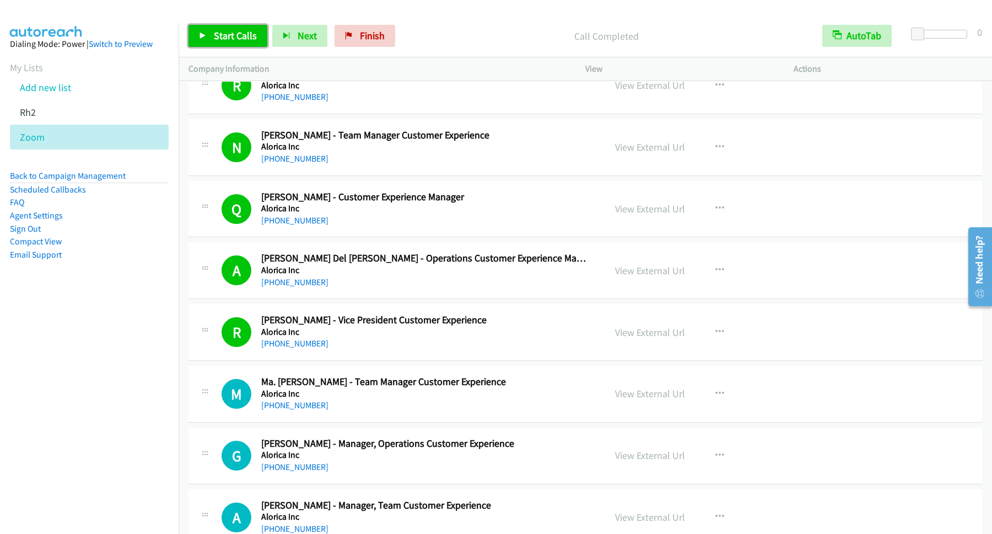
click at [257, 39] on span "Start Calls" at bounding box center [235, 35] width 43 height 13
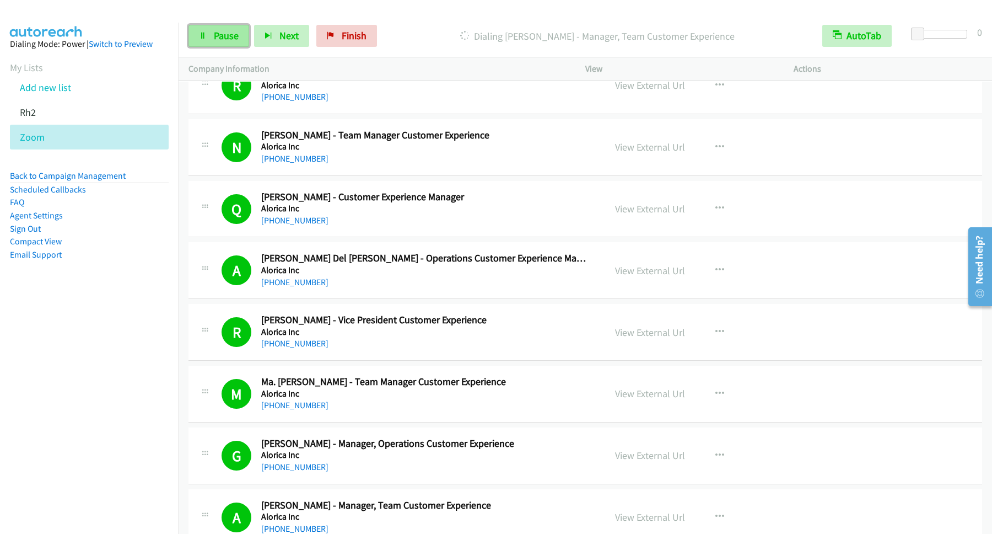
click at [230, 27] on link "Pause" at bounding box center [218, 36] width 61 height 22
click at [254, 30] on link "Start Calls" at bounding box center [227, 36] width 79 height 22
click at [236, 37] on span "Pause" at bounding box center [226, 35] width 25 height 13
click at [242, 33] on span "Start Calls" at bounding box center [235, 35] width 43 height 13
click at [232, 35] on span "Pause" at bounding box center [226, 35] width 25 height 13
